Goal: Task Accomplishment & Management: Complete application form

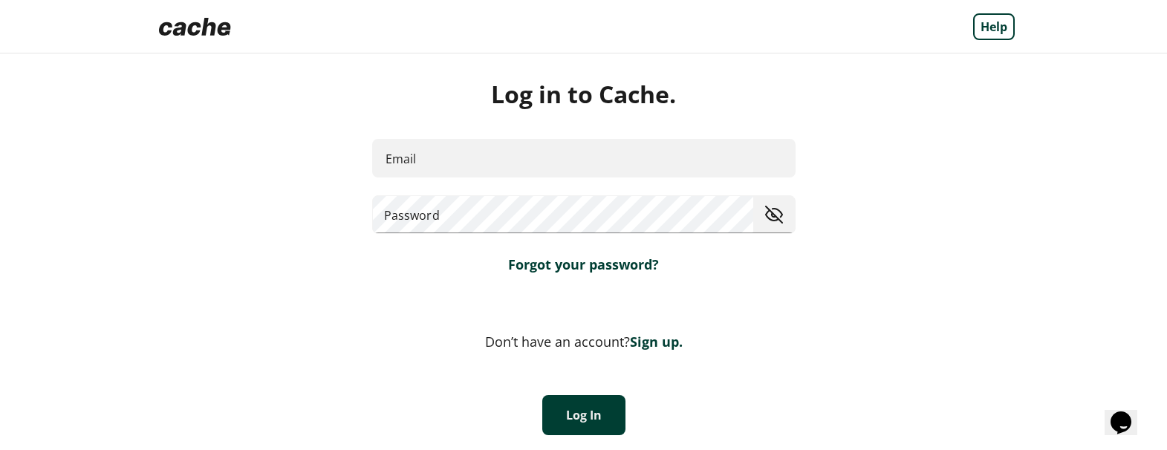
click at [189, 29] on img at bounding box center [195, 27] width 84 height 30
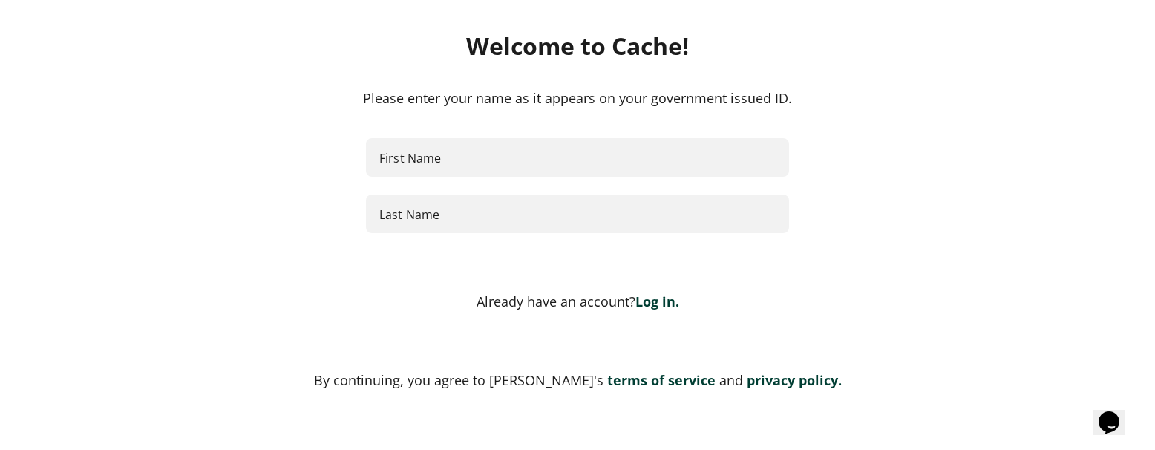
scroll to position [270, 0]
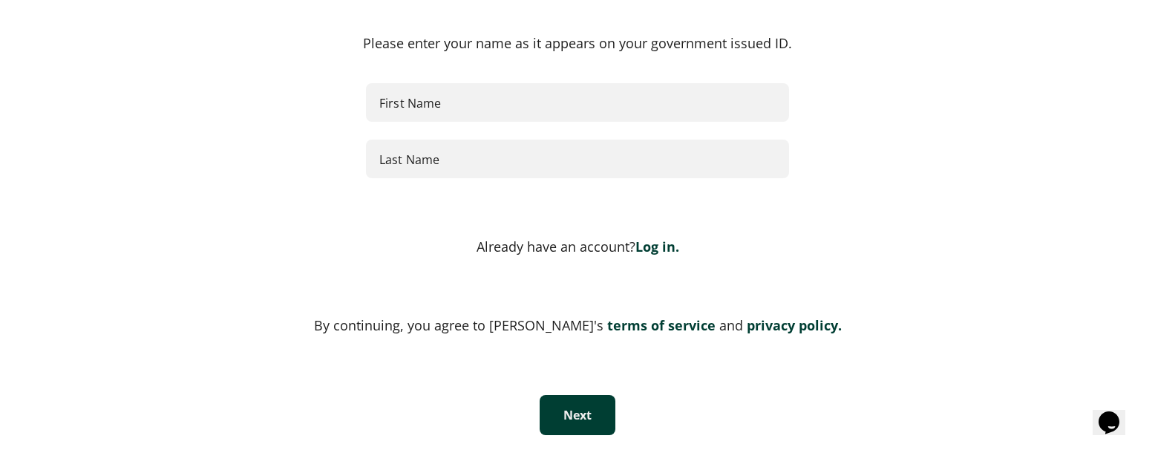
click at [758, 327] on link "privacy policy." at bounding box center [792, 325] width 99 height 18
click at [627, 322] on link "terms of service" at bounding box center [660, 325] width 112 height 18
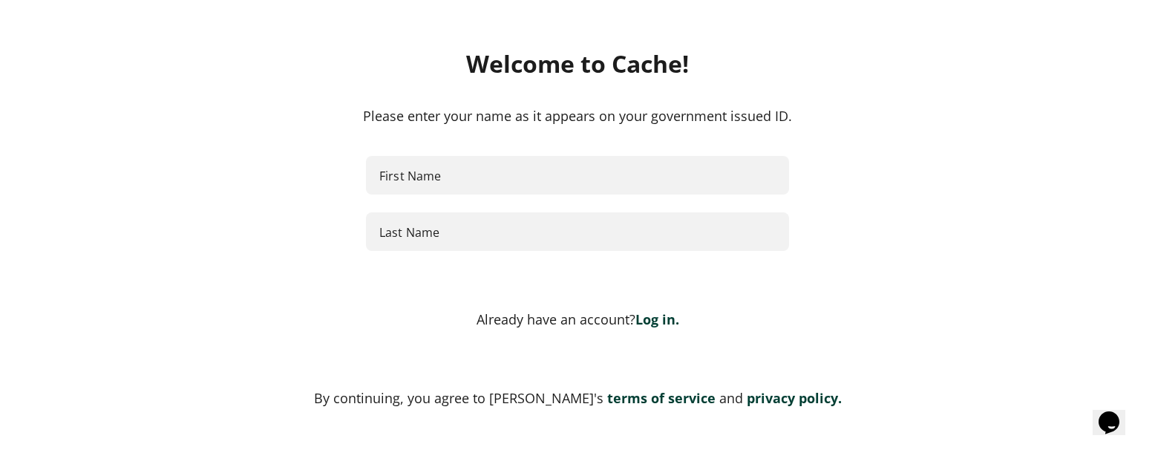
scroll to position [224, 0]
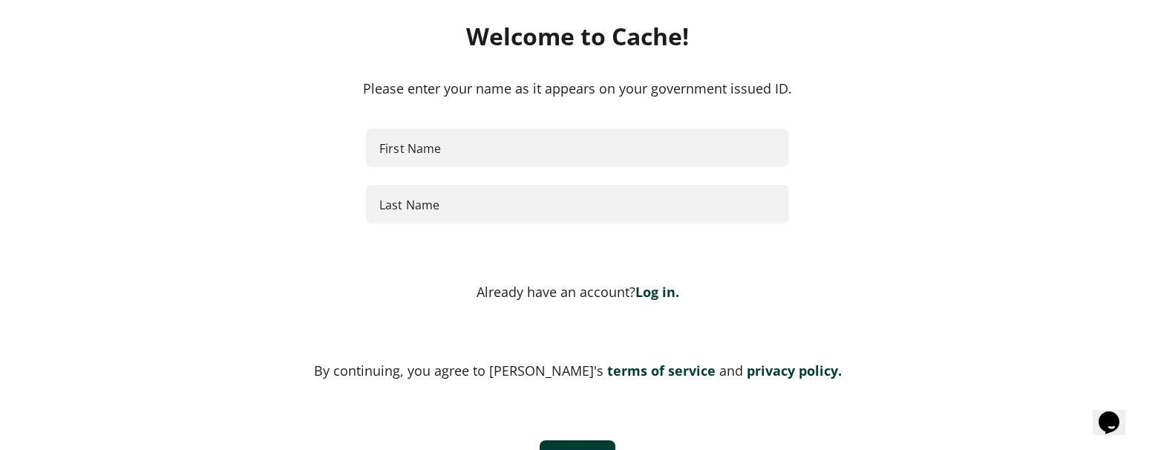
click at [659, 289] on link "Log in." at bounding box center [658, 292] width 44 height 18
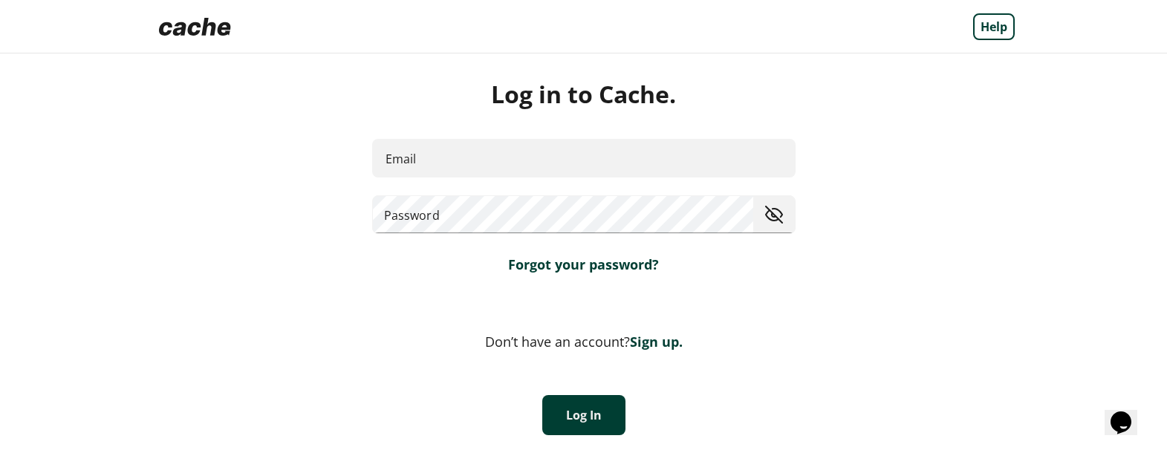
click at [605, 263] on link "Forgot your password?" at bounding box center [583, 264] width 151 height 18
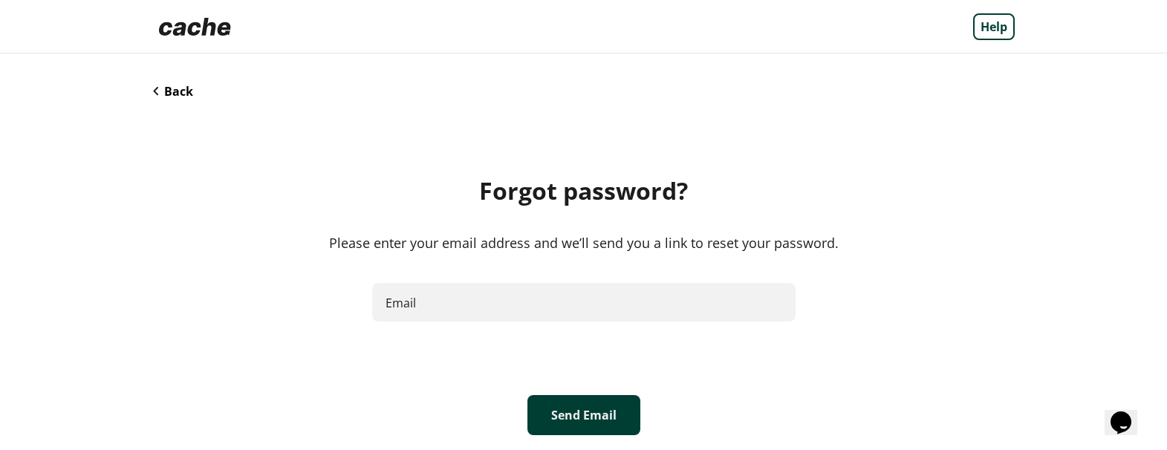
click at [203, 28] on img at bounding box center [195, 27] width 84 height 30
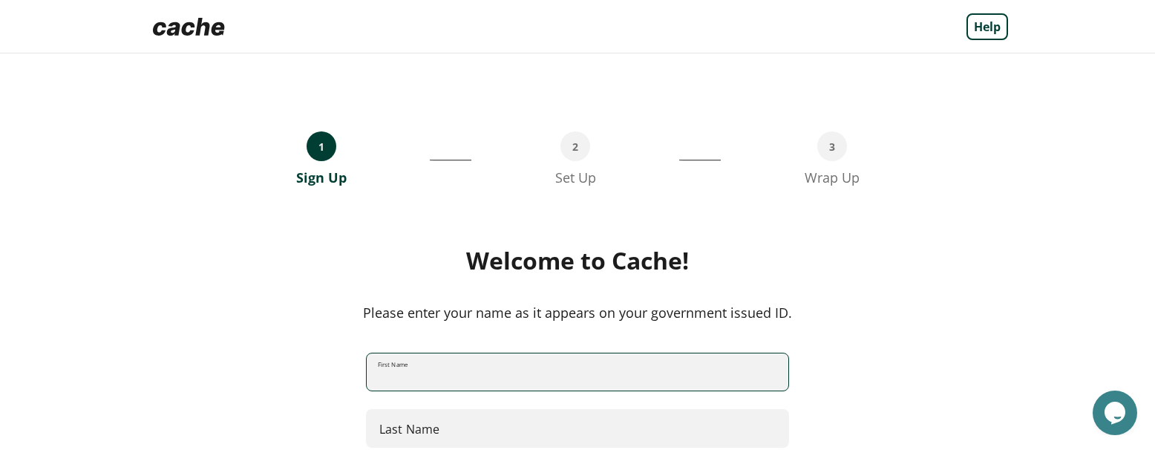
click at [659, 373] on input "First Name" at bounding box center [578, 372] width 422 height 39
type input "****"
click at [515, 426] on input "Last Name" at bounding box center [577, 428] width 423 height 39
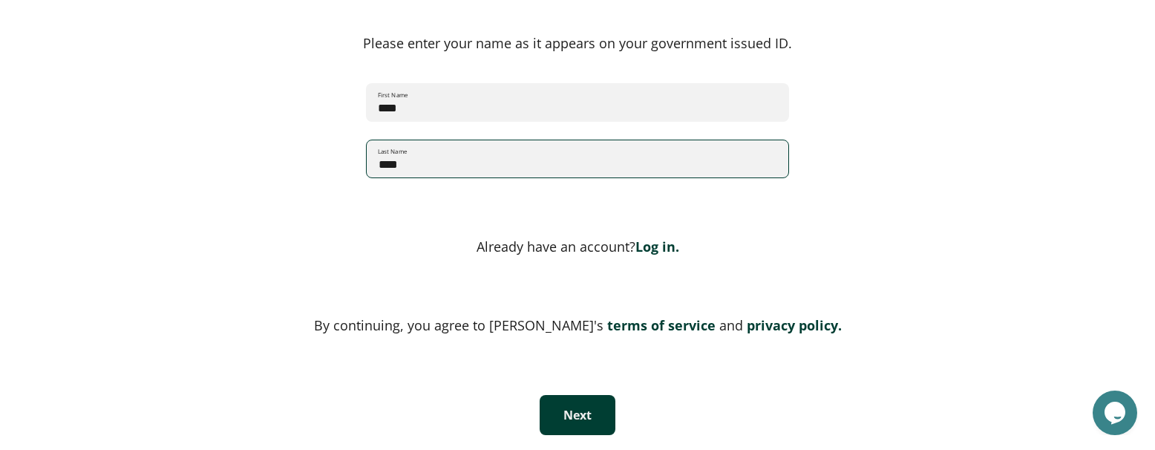
type input "****"
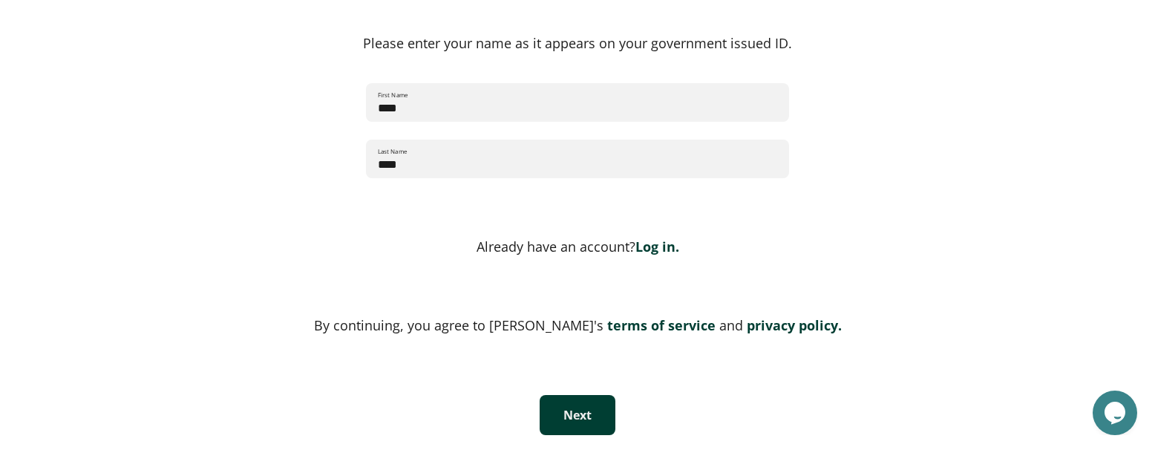
click at [558, 401] on button "Next" at bounding box center [578, 415] width 76 height 40
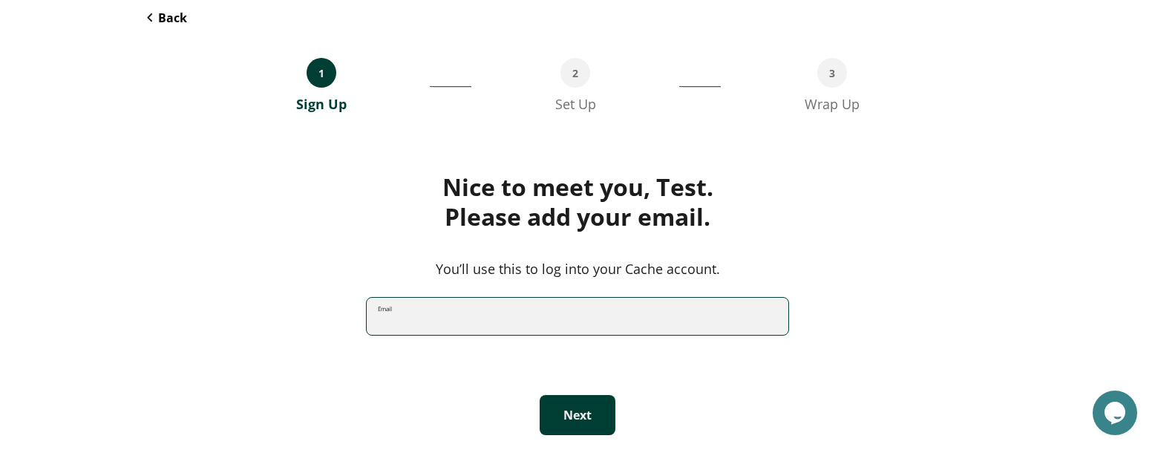
click at [460, 306] on input "Email" at bounding box center [578, 316] width 422 height 39
paste input "**********"
click at [475, 324] on input "**********" at bounding box center [578, 316] width 422 height 39
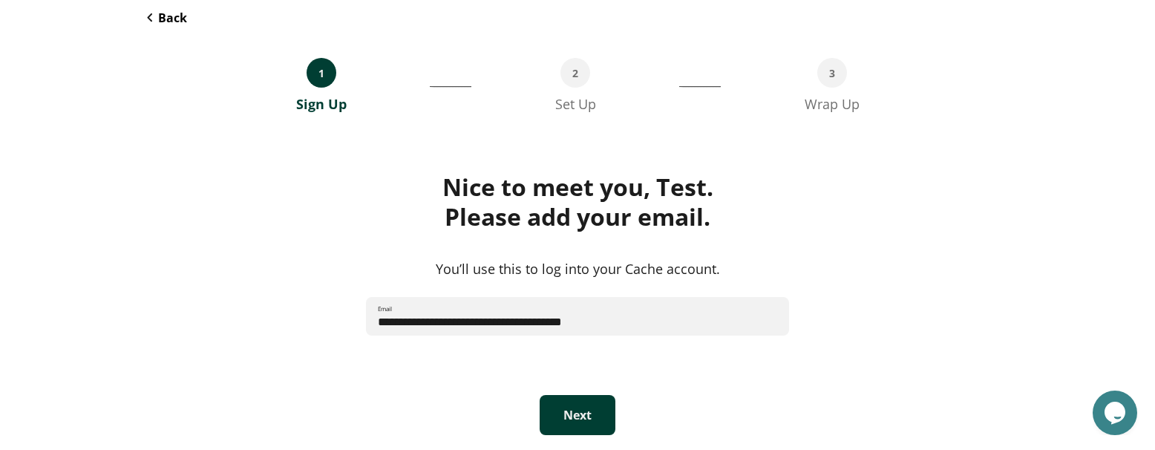
click at [575, 424] on button "Next" at bounding box center [578, 415] width 76 height 40
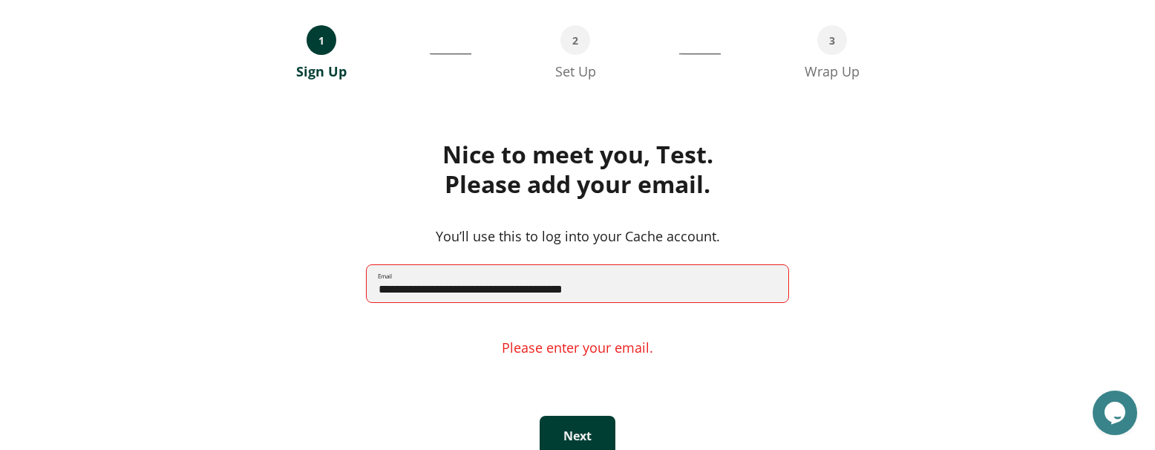
scroll to position [127, 0]
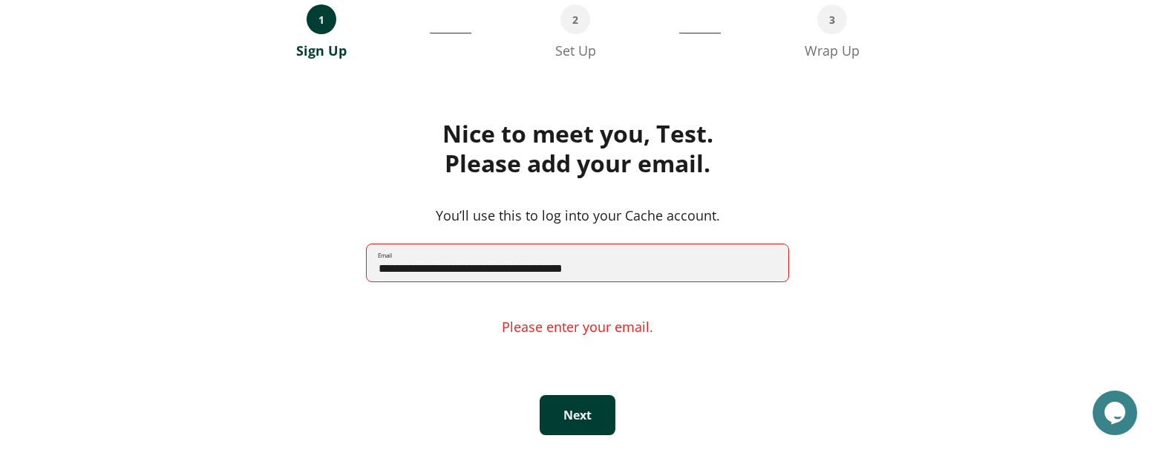
drag, startPoint x: 477, startPoint y: 270, endPoint x: 411, endPoint y: 269, distance: 66.1
click at [411, 269] on input "**********" at bounding box center [578, 263] width 422 height 39
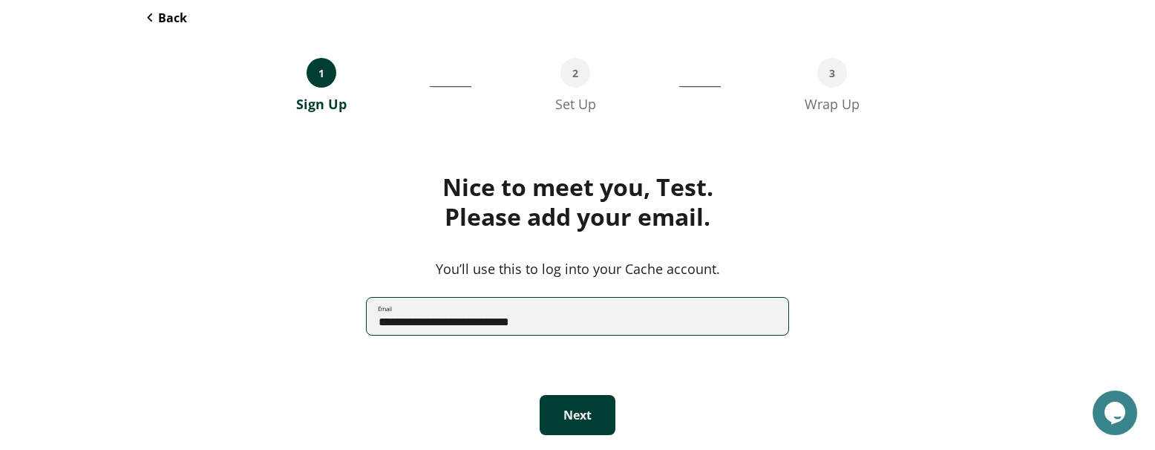
type input "**********"
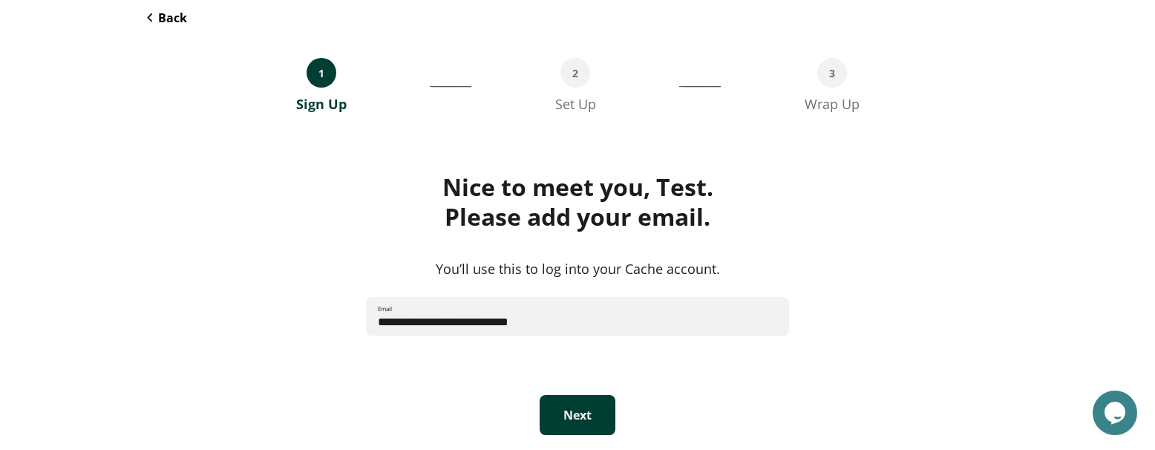
click at [587, 417] on button "Next" at bounding box center [578, 415] width 76 height 40
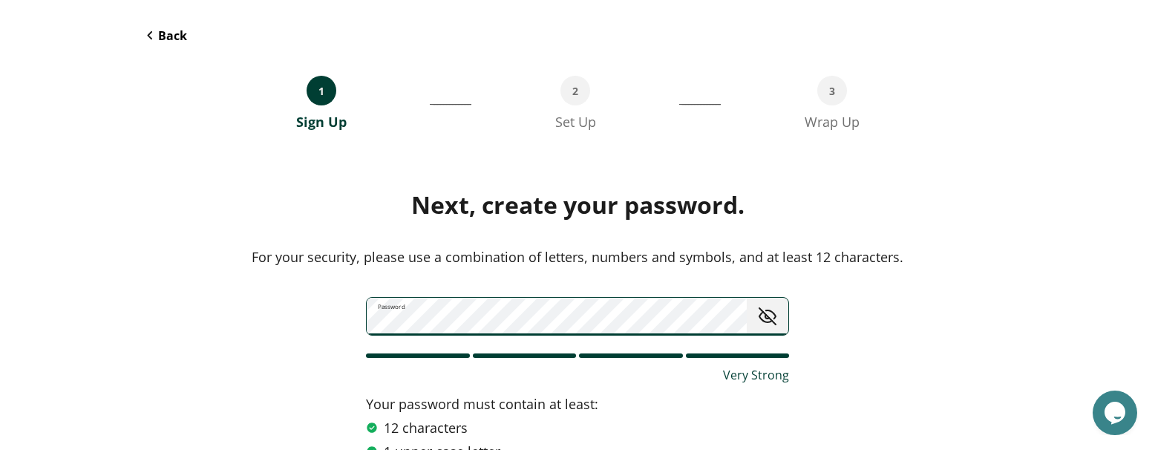
click at [768, 312] on span "toggle password visibility" at bounding box center [768, 316] width 30 height 30
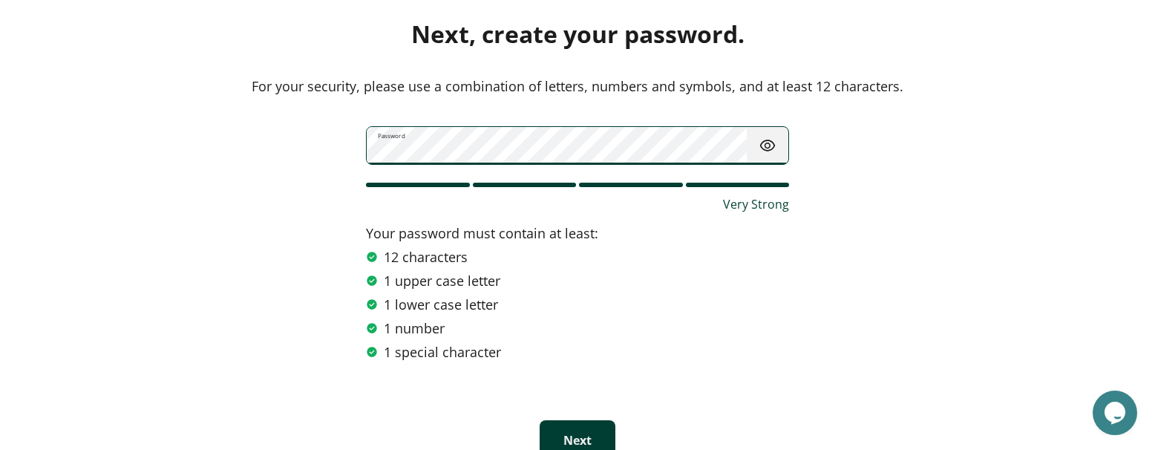
scroll to position [252, 0]
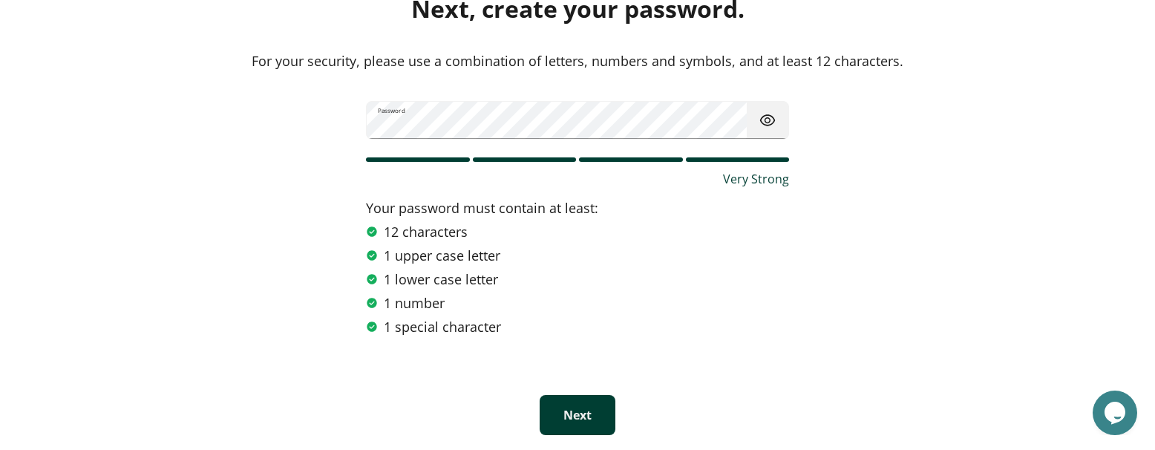
click at [587, 411] on button "Next" at bounding box center [578, 415] width 76 height 40
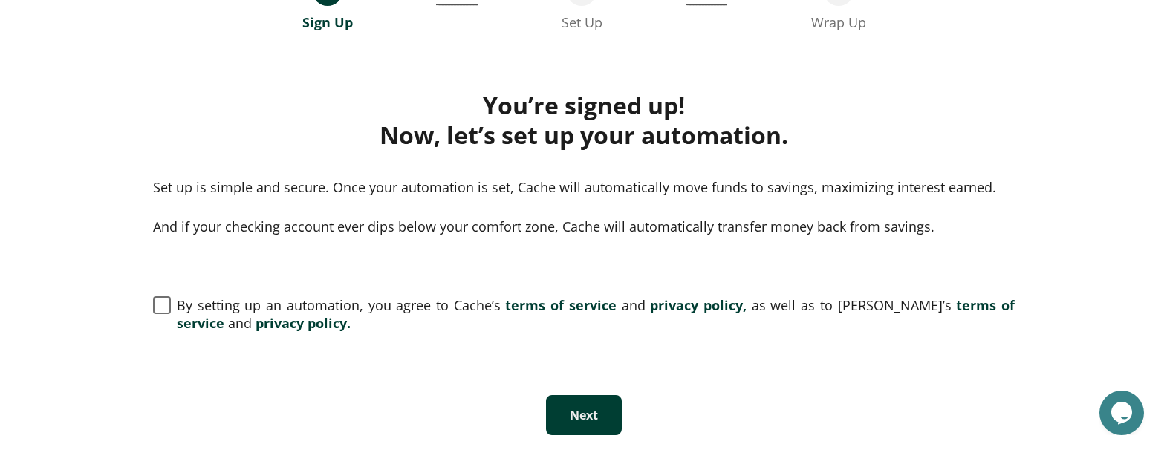
scroll to position [155, 0]
click at [375, 306] on span "By setting up an automation, you agree to Cache’s terms of service and privacy …" at bounding box center [590, 314] width 838 height 36
click at [564, 420] on button "Next" at bounding box center [578, 415] width 76 height 40
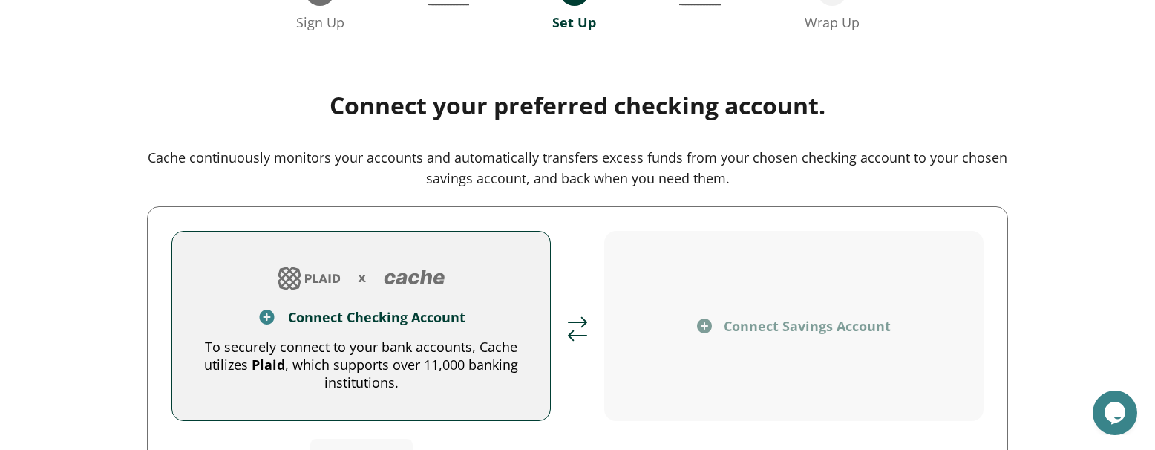
click at [386, 315] on div "Connect Checking Account" at bounding box center [376, 317] width 177 height 18
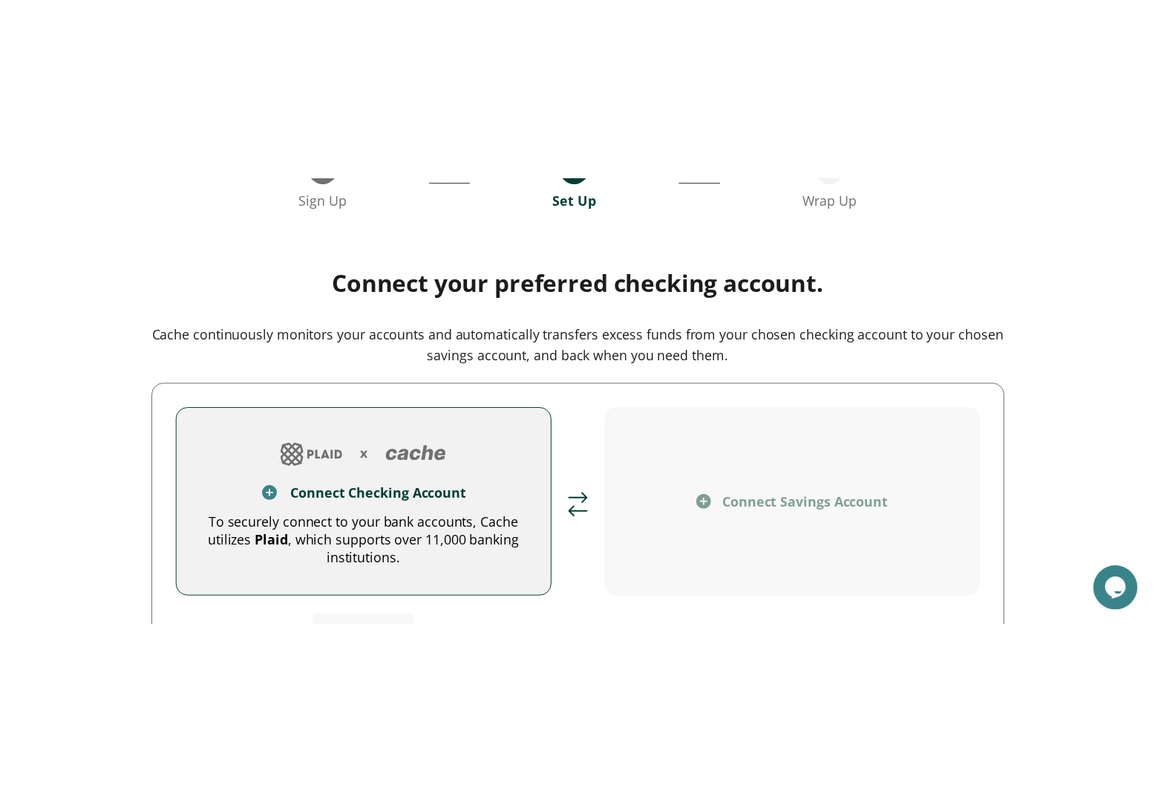
scroll to position [0, 0]
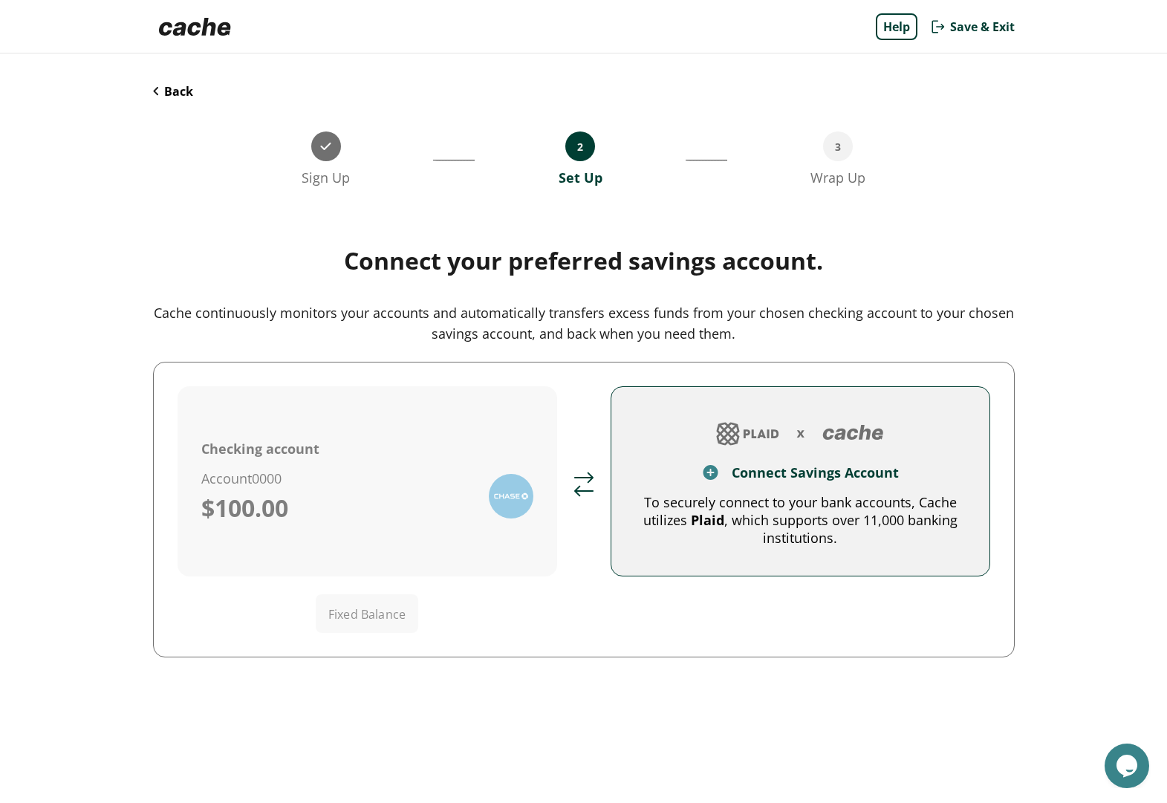
click at [796, 449] on div "Connect Savings Account" at bounding box center [814, 472] width 167 height 18
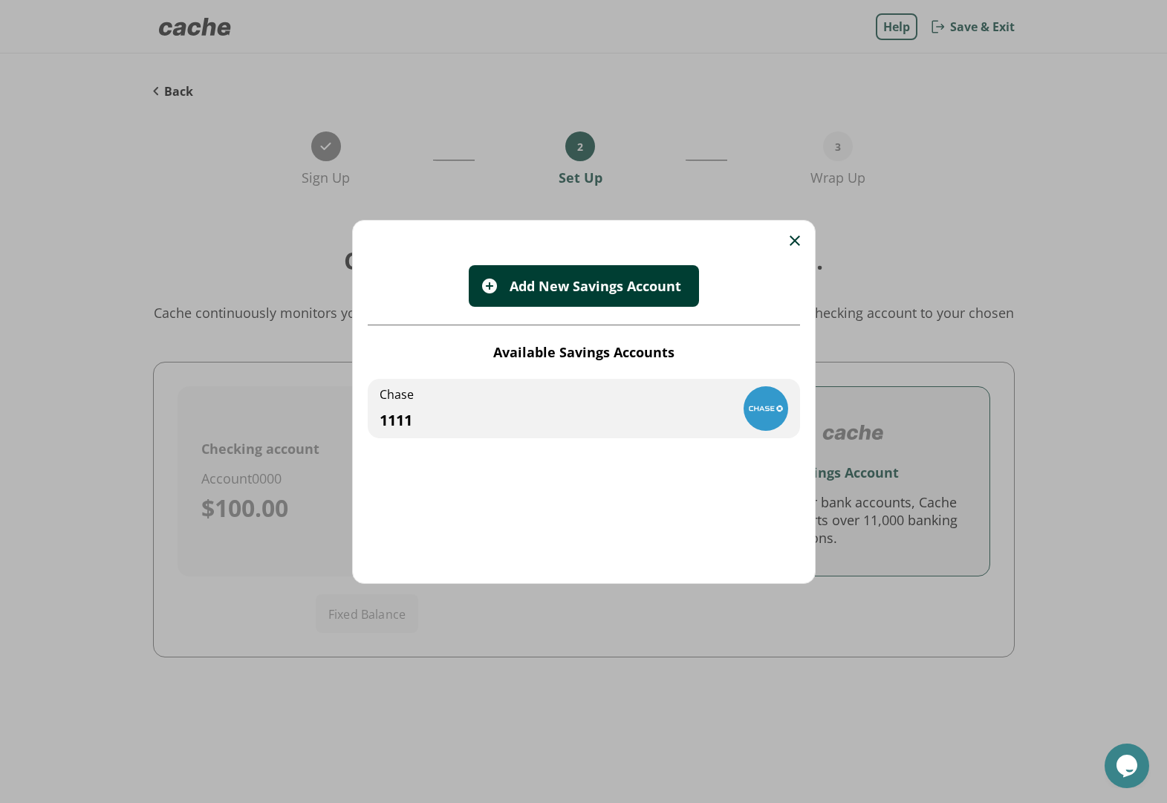
click at [762, 406] on img at bounding box center [765, 408] width 45 height 45
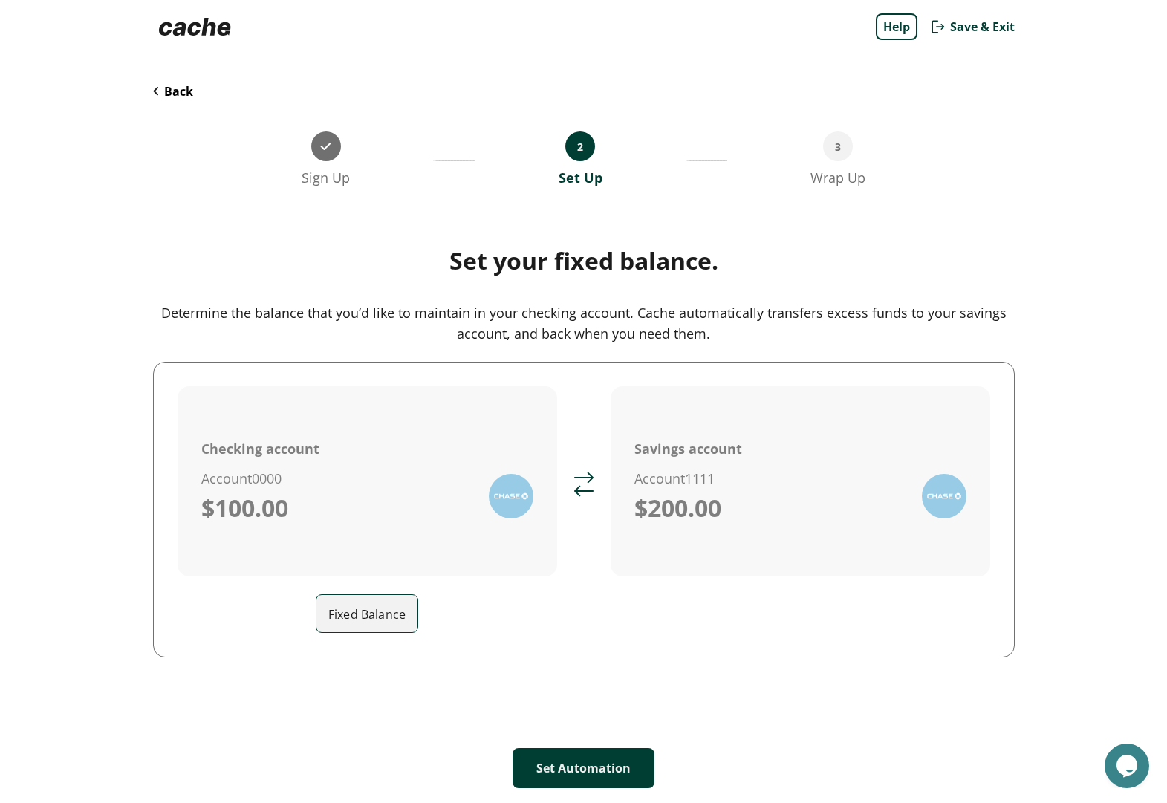
click at [348, 449] on input "Fixed Balance" at bounding box center [372, 614] width 89 height 42
type input "**"
click at [532, 449] on button "Set Automation" at bounding box center [583, 768] width 142 height 40
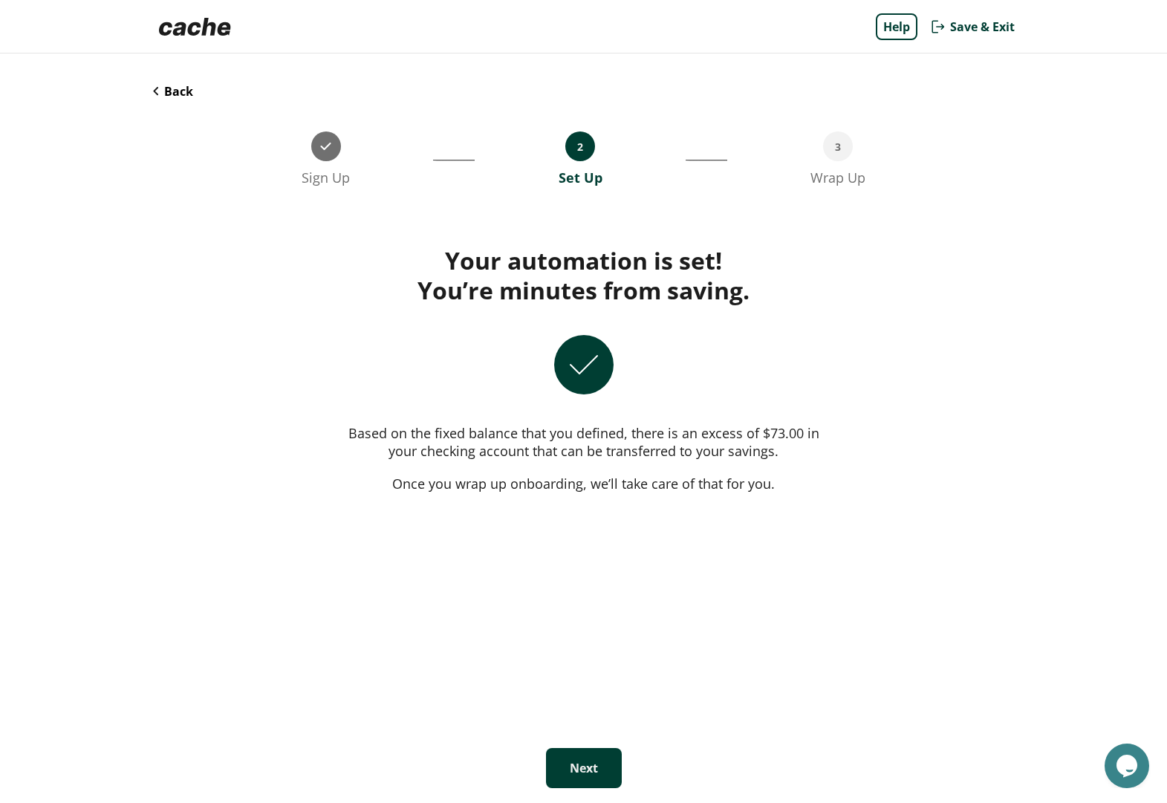
click at [576, 449] on button "Next" at bounding box center [584, 768] width 76 height 40
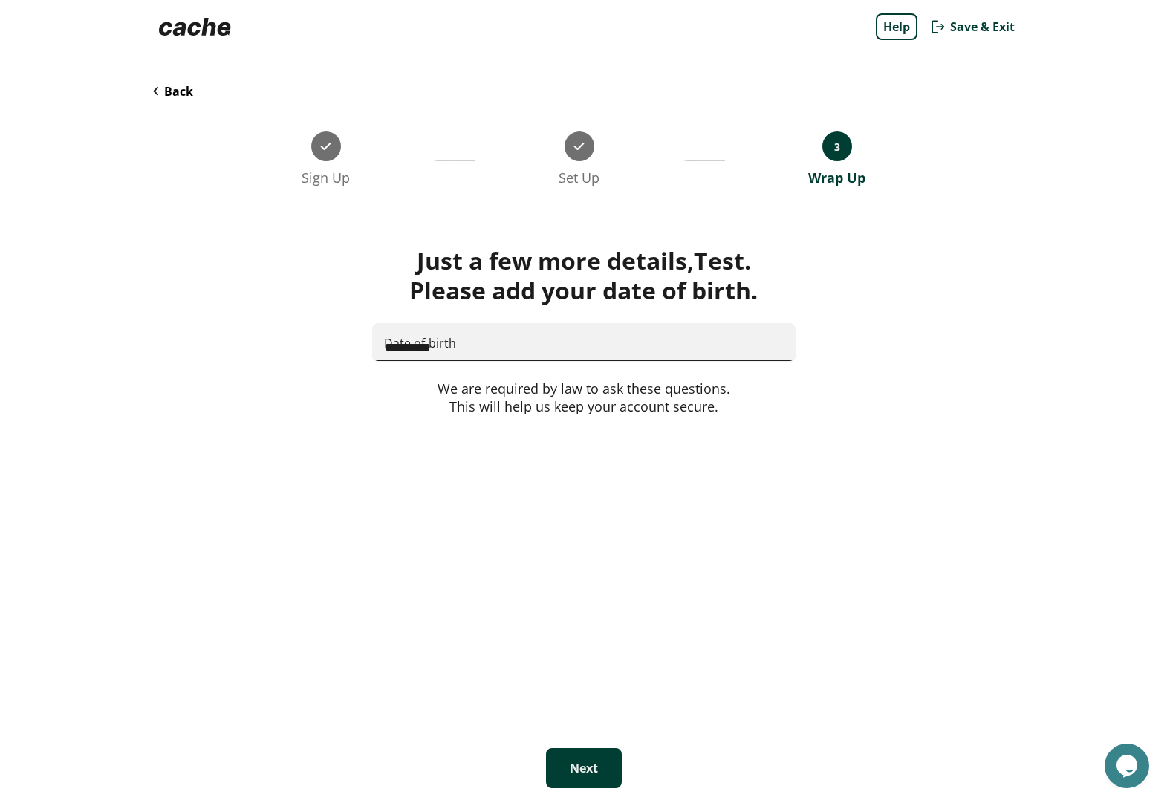
click at [529, 353] on input "**********" at bounding box center [584, 342] width 422 height 39
type input "**********"
click at [577, 449] on button "Next" at bounding box center [584, 768] width 76 height 40
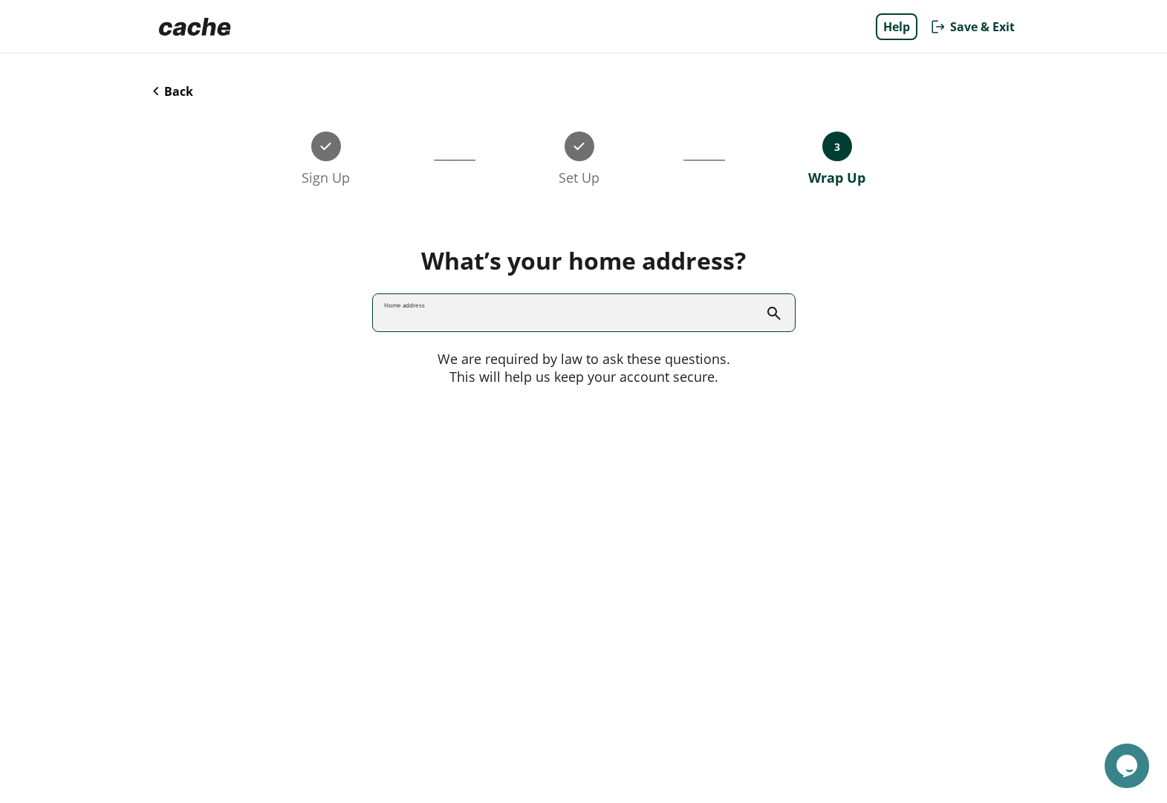
click at [541, 316] on input "Home address" at bounding box center [584, 312] width 422 height 39
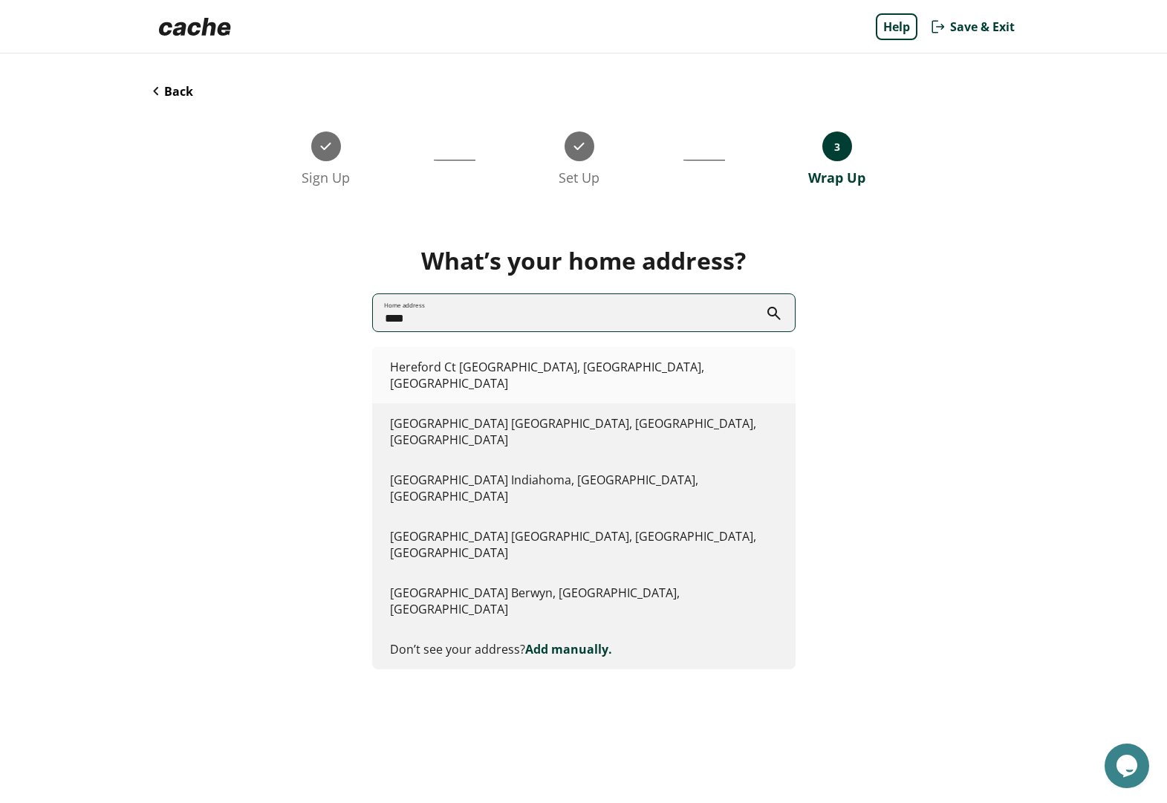
click at [542, 364] on li "Hereford Ct Murfreesboro, [GEOGRAPHIC_DATA], [GEOGRAPHIC_DATA]" at bounding box center [583, 375] width 423 height 56
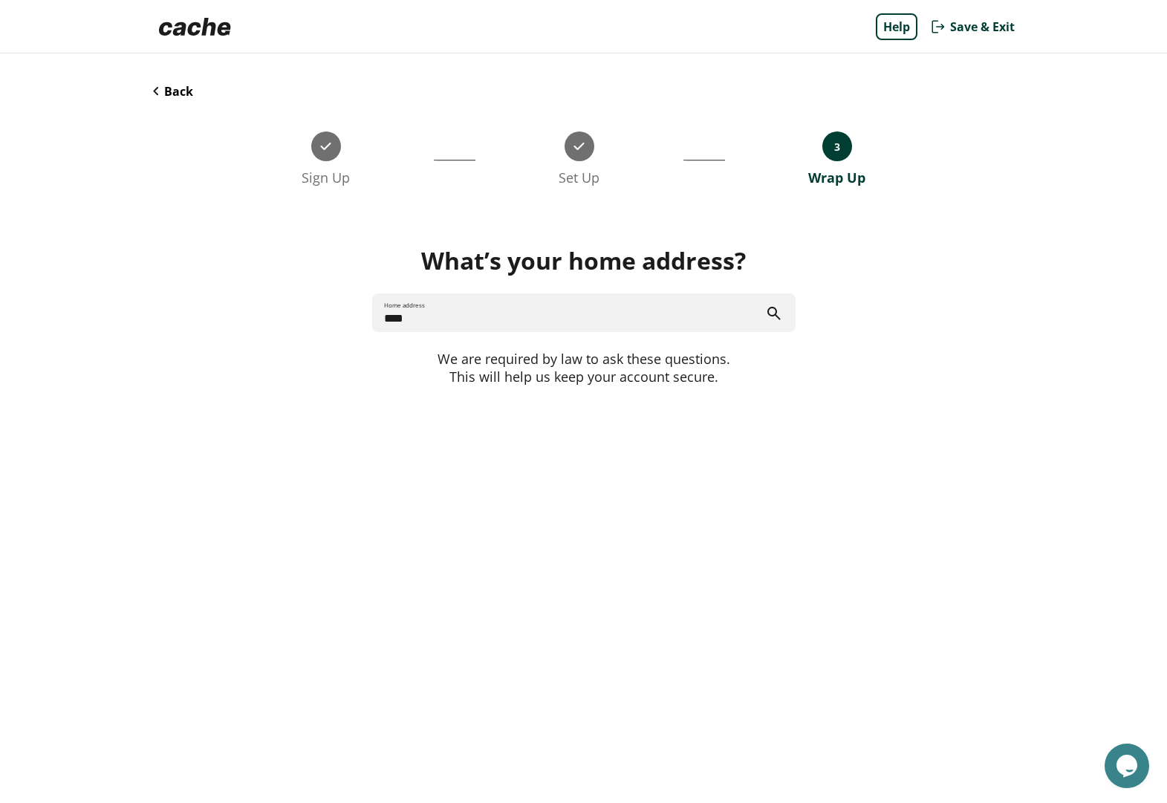
type input "**********"
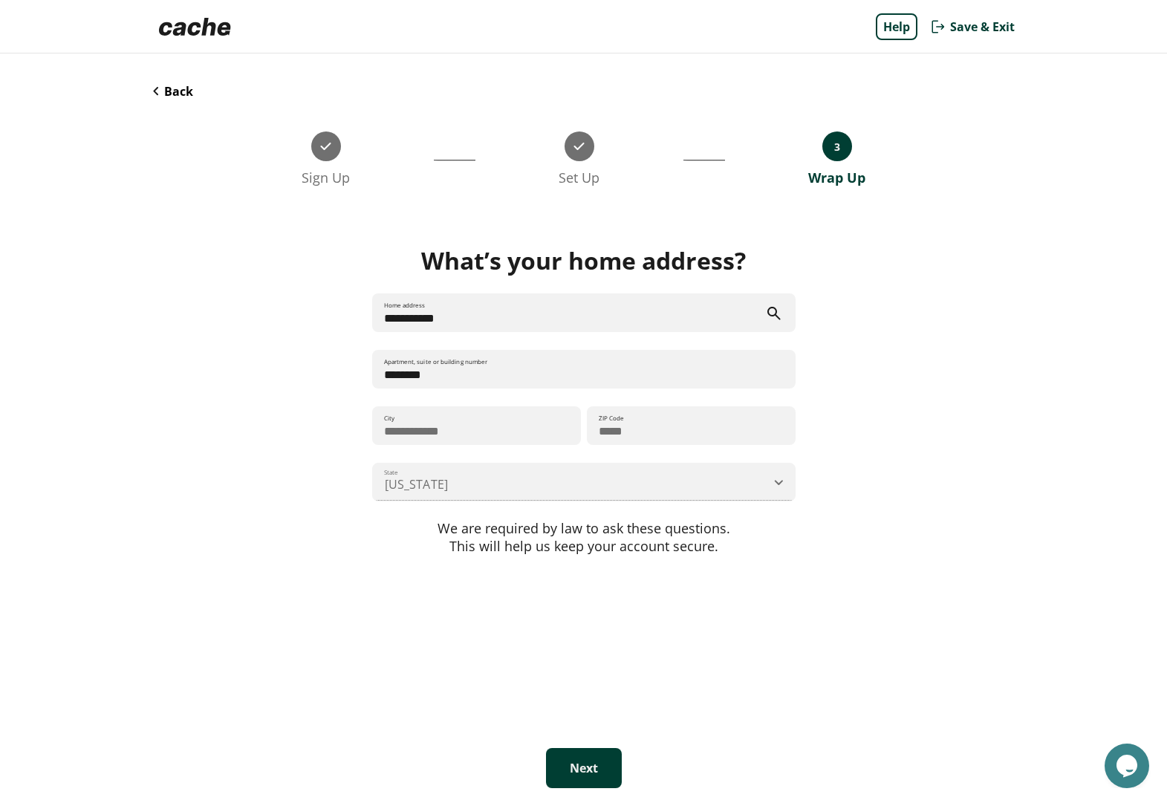
click at [585, 449] on button "Next" at bounding box center [584, 768] width 76 height 40
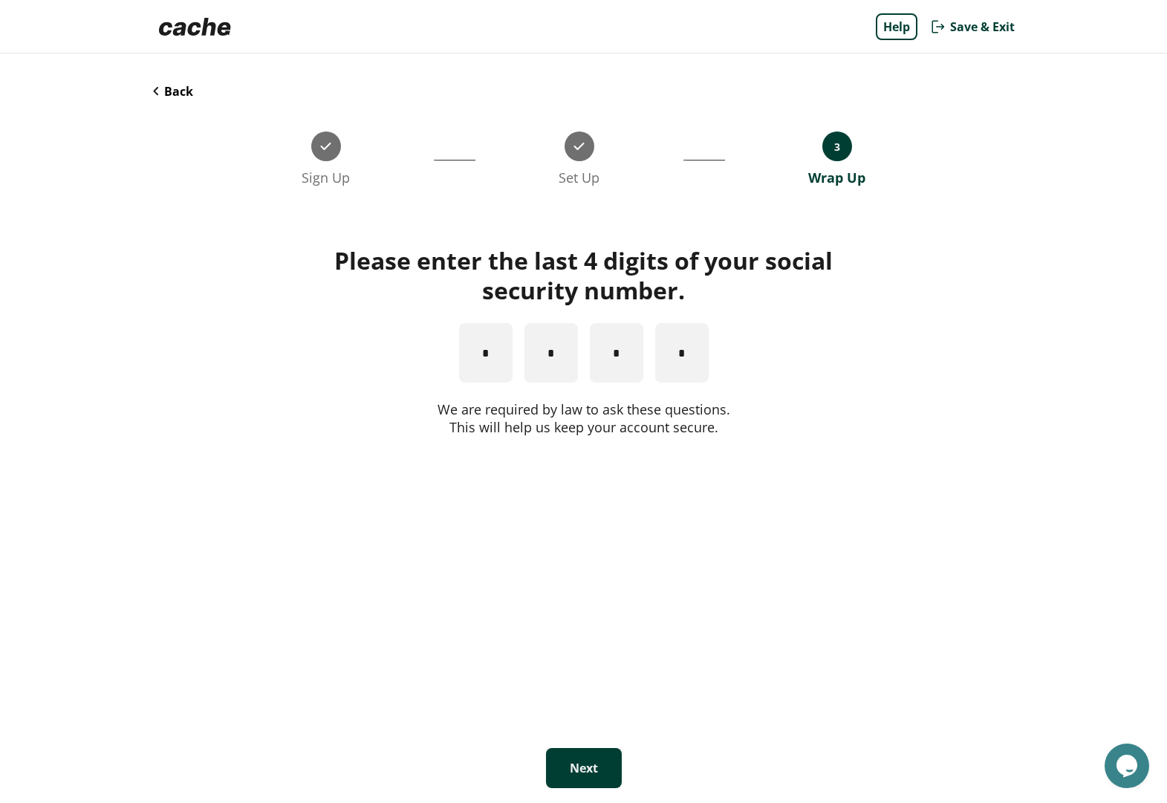
type input "*"
click at [577, 449] on button "Next" at bounding box center [584, 768] width 76 height 40
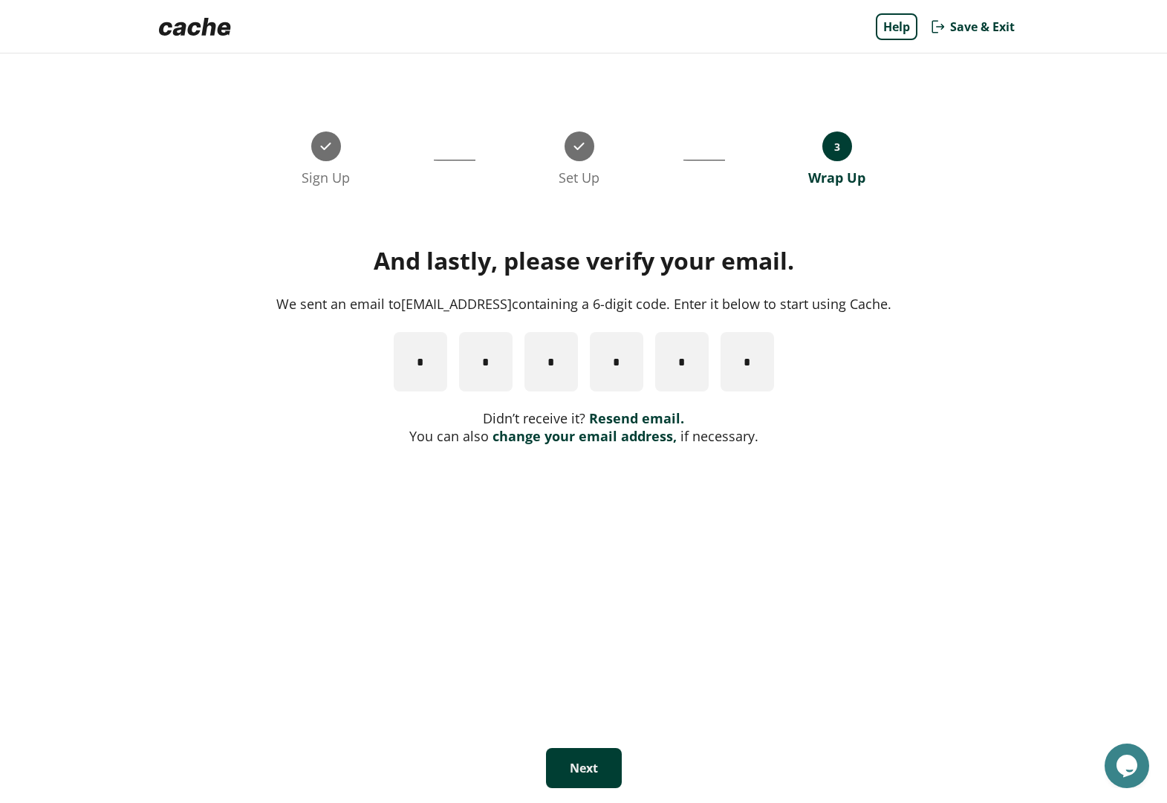
paste input "*"
type input "*"
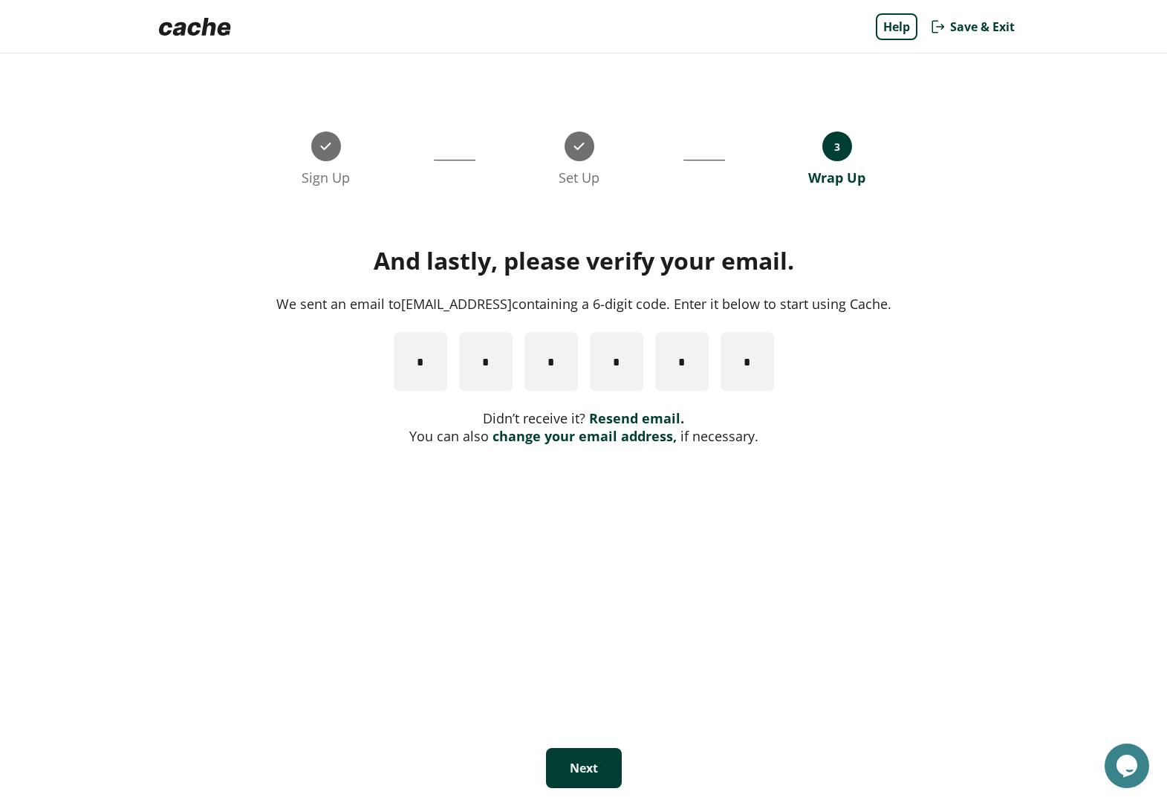
type input "*"
click at [564, 449] on button "Next" at bounding box center [584, 768] width 76 height 40
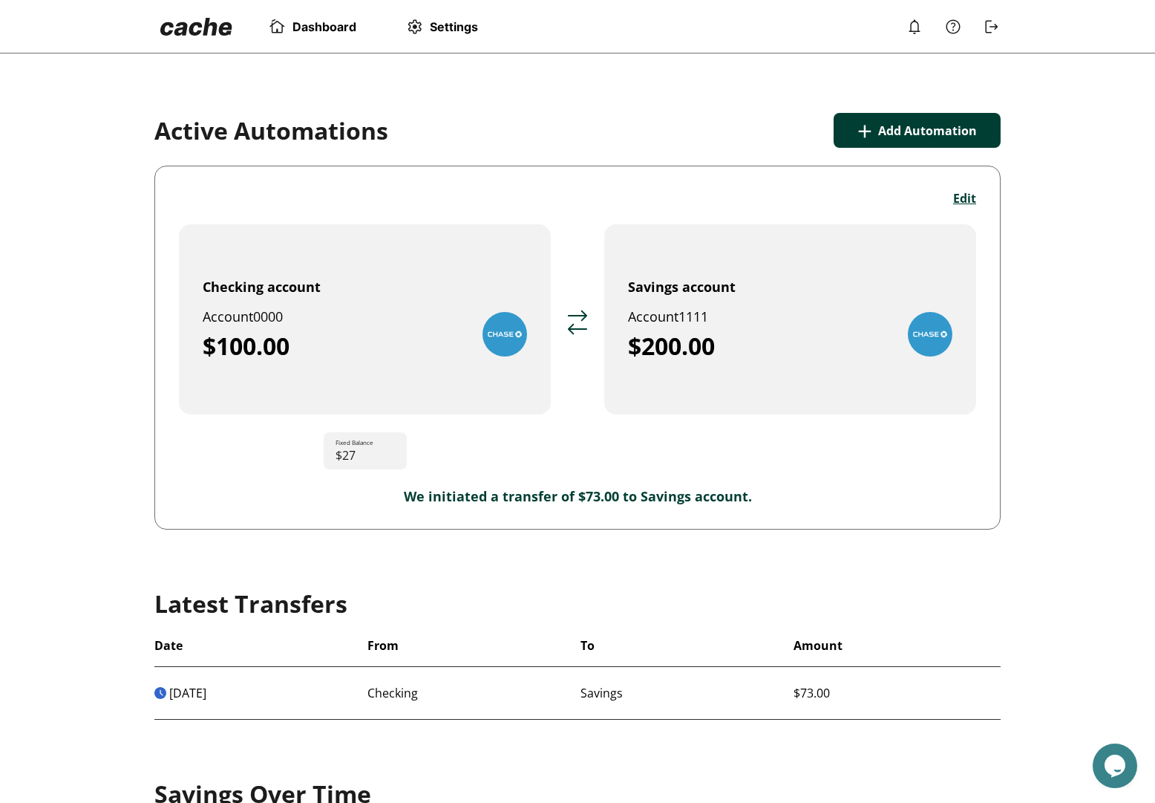
click at [991, 25] on img at bounding box center [992, 27] width 18 height 18
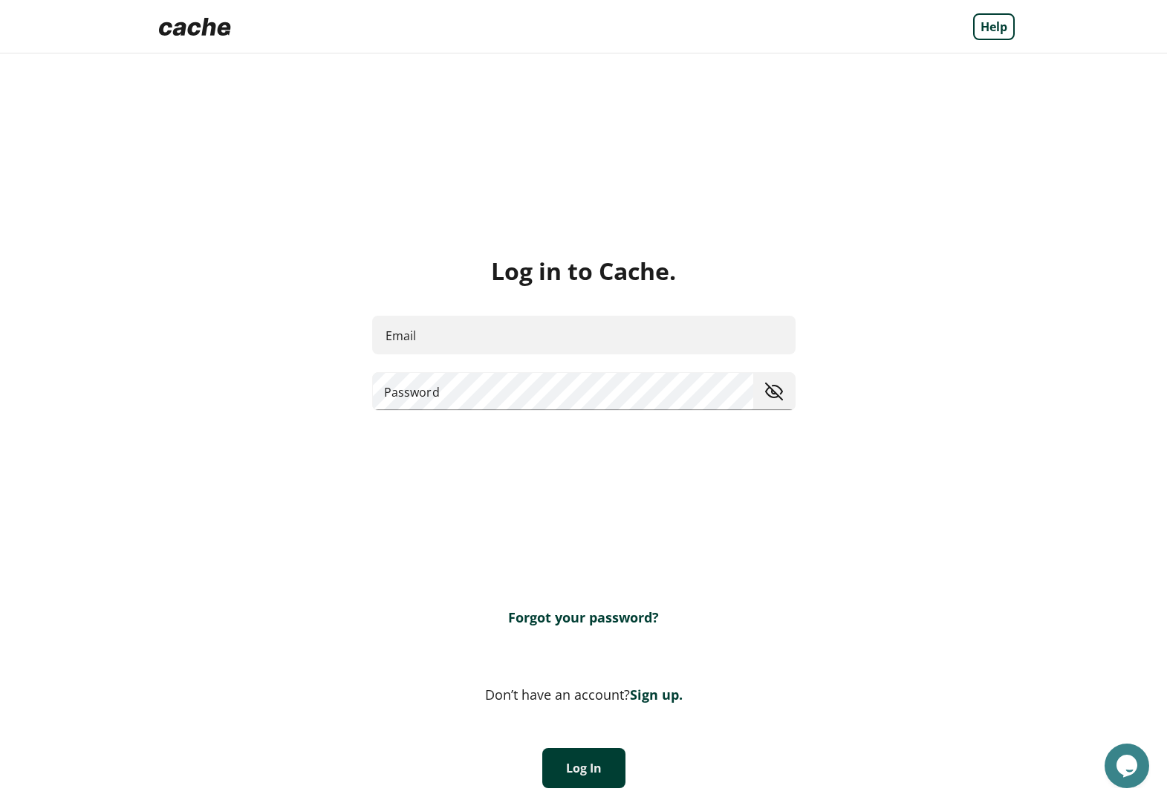
click at [200, 36] on img at bounding box center [195, 27] width 84 height 30
